Goal: Entertainment & Leisure: Browse casually

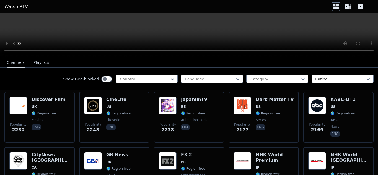
scroll to position [282, 0]
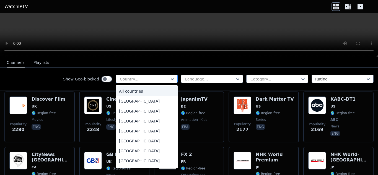
click at [162, 76] on div "Country..." at bounding box center [147, 79] width 62 height 8
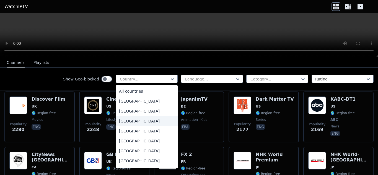
click at [153, 119] on div "Algeria" at bounding box center [147, 121] width 62 height 10
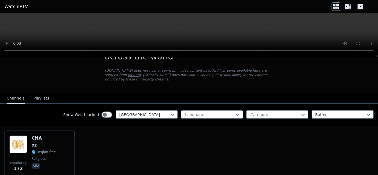
scroll to position [26, 0]
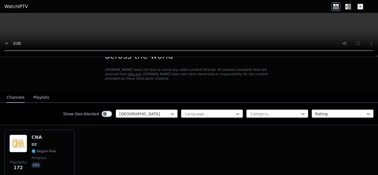
click at [162, 103] on div "Show Geo-blocked option Algeria, selected. Algeria Language... Category... Rati…" at bounding box center [189, 114] width 378 height 22
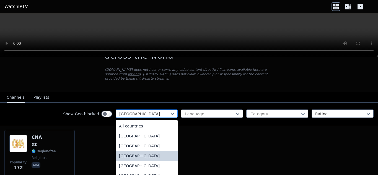
click at [162, 112] on div "Algeria" at bounding box center [147, 114] width 62 height 8
click at [158, 122] on div "All countries" at bounding box center [147, 126] width 62 height 10
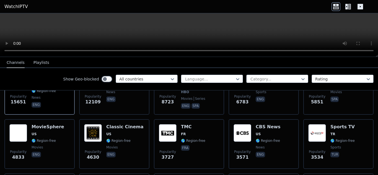
scroll to position [93, 0]
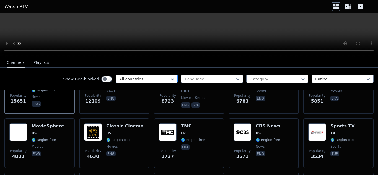
click at [164, 78] on div at bounding box center [144, 79] width 50 height 6
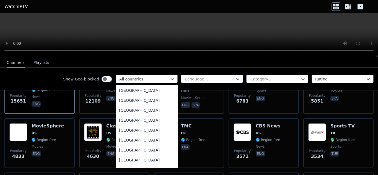
scroll to position [1914, 0]
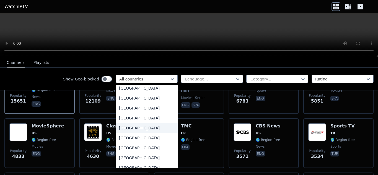
click at [149, 128] on div "United Kingdom" at bounding box center [147, 128] width 62 height 10
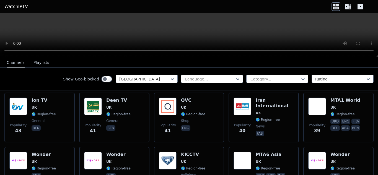
scroll to position [560, 0]
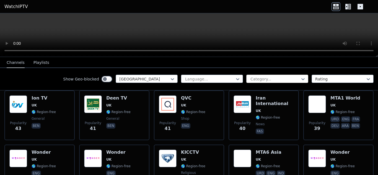
click at [247, 77] on div "Category..." at bounding box center [278, 79] width 62 height 8
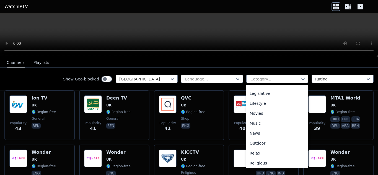
scroll to position [188, 0]
click at [249, 142] on div "Sports" at bounding box center [278, 142] width 62 height 10
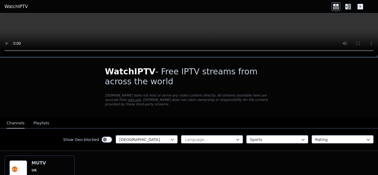
click at [351, 6] on icon at bounding box center [350, 7] width 3 height 6
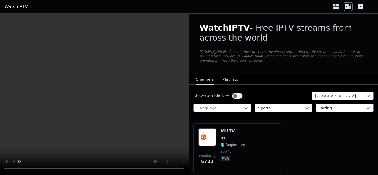
click at [232, 75] on button "Playlists" at bounding box center [231, 80] width 16 height 11
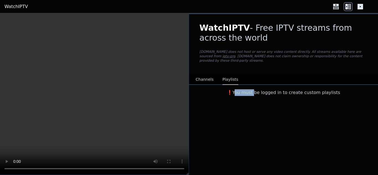
drag, startPoint x: 259, startPoint y: 90, endPoint x: 242, endPoint y: 93, distance: 16.5
click at [242, 93] on div "❗️You must be logged in to create custom playlists" at bounding box center [283, 91] width 189 height 13
click at [268, 103] on div "WatchIPTV - Free IPTV streams from across the world WatchIPTV.xyz does not host…" at bounding box center [283, 94] width 189 height 162
click at [297, 100] on div "WatchIPTV - Free IPTV streams from across the world WatchIPTV.xyz does not host…" at bounding box center [283, 94] width 189 height 162
click at [204, 75] on button "Channels" at bounding box center [205, 80] width 18 height 11
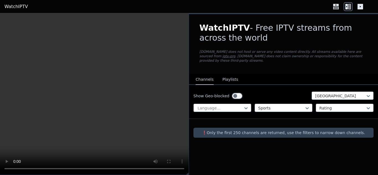
click at [361, 7] on icon at bounding box center [361, 7] width 6 height 6
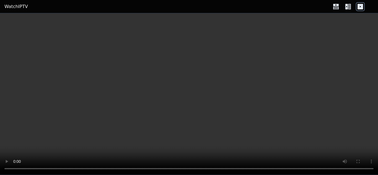
click at [337, 7] on icon at bounding box center [336, 6] width 9 height 9
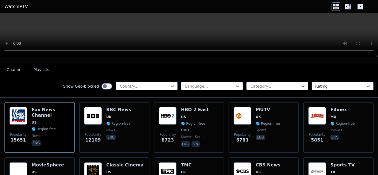
scroll to position [56, 0]
